Goal: Task Accomplishment & Management: Manage account settings

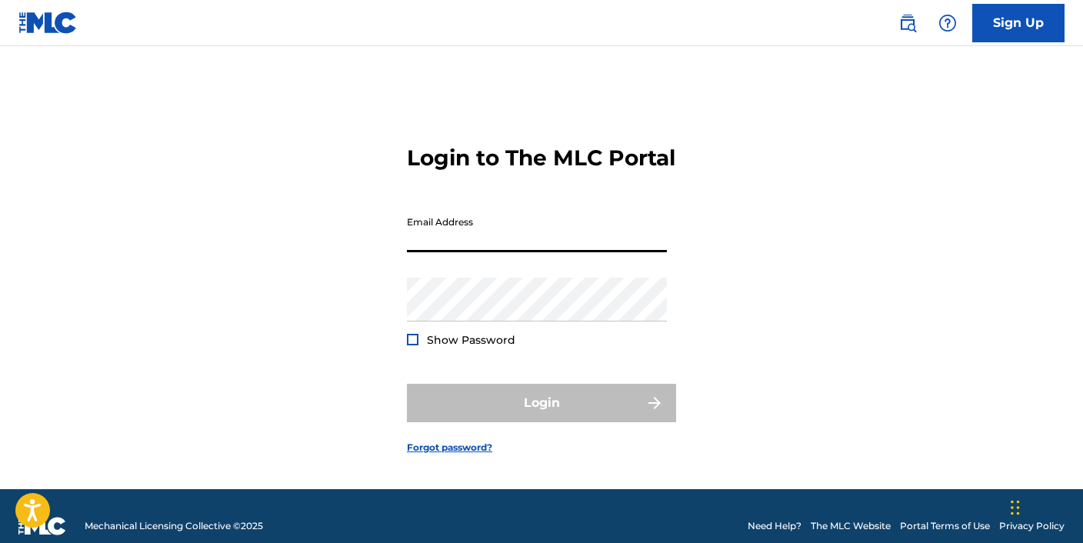
click at [440, 252] on input "Email Address" at bounding box center [537, 230] width 260 height 44
type input "[EMAIL_ADDRESS][DOMAIN_NAME]"
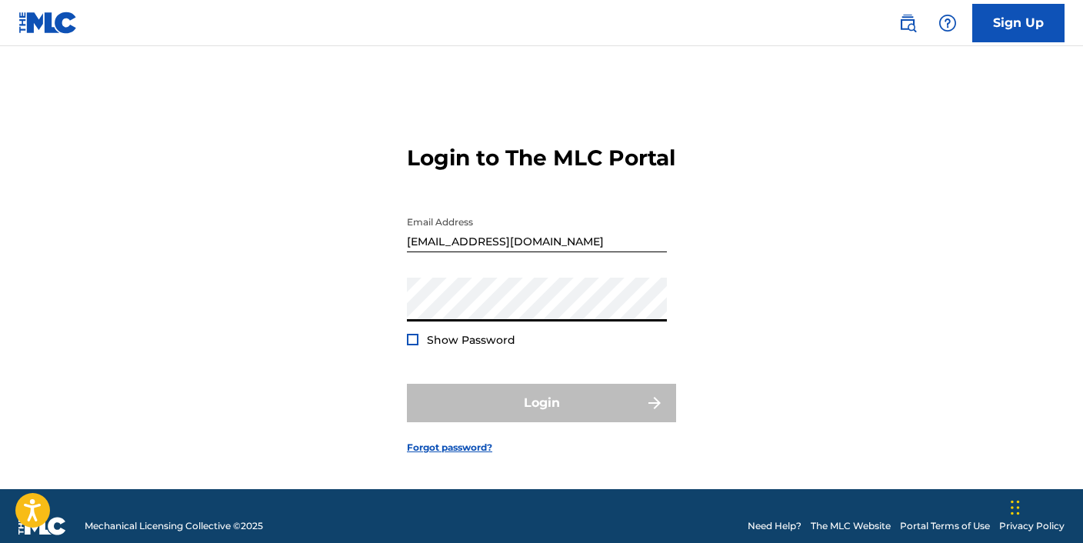
click at [539, 252] on input "[EMAIL_ADDRESS][DOMAIN_NAME]" at bounding box center [537, 230] width 260 height 44
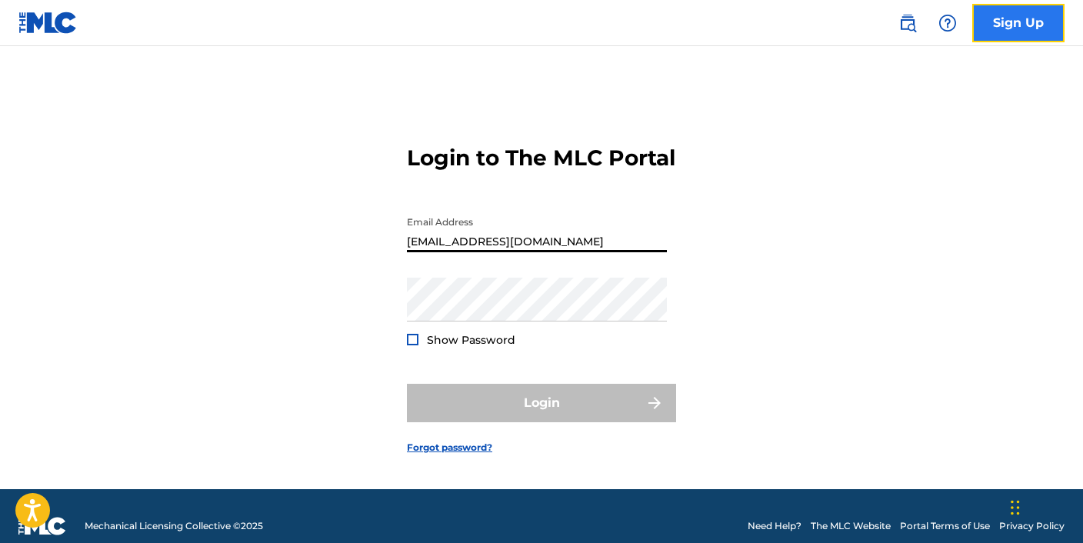
click at [992, 29] on link "Sign Up" at bounding box center [1018, 23] width 92 height 38
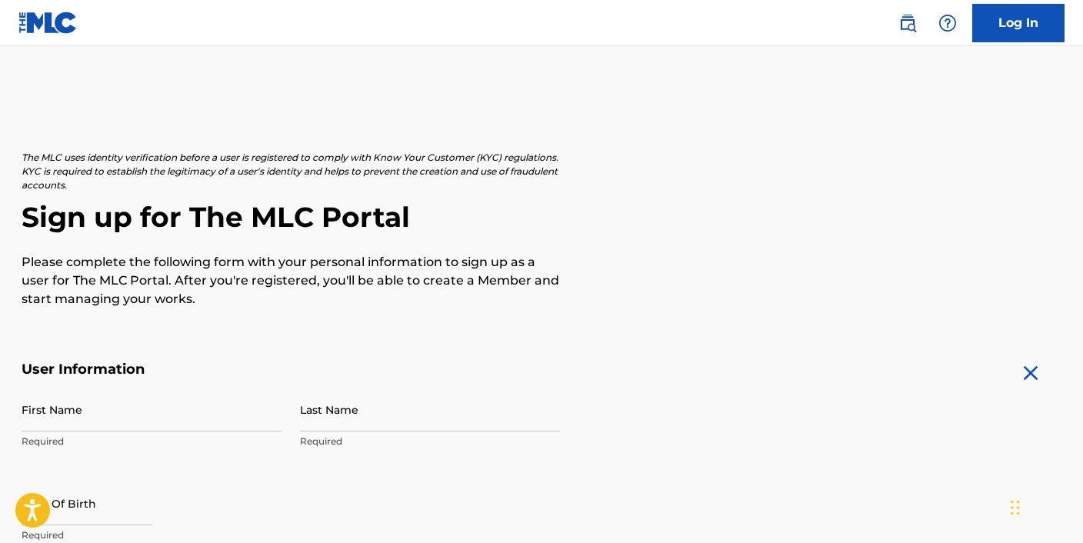
click at [65, 22] on img at bounding box center [47, 23] width 59 height 22
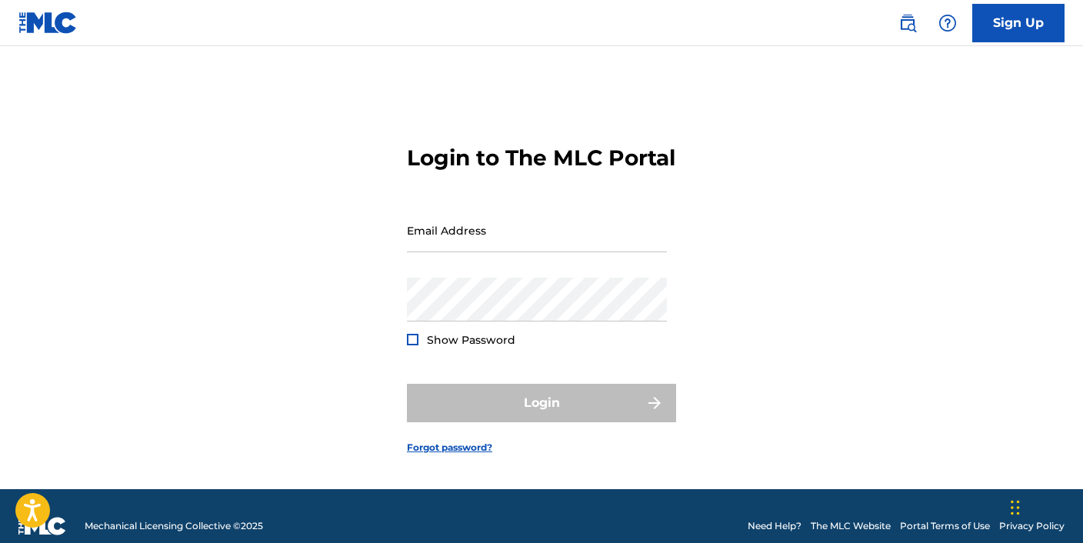
click at [44, 25] on img at bounding box center [47, 23] width 59 height 22
